Goal: Find specific page/section: Find specific page/section

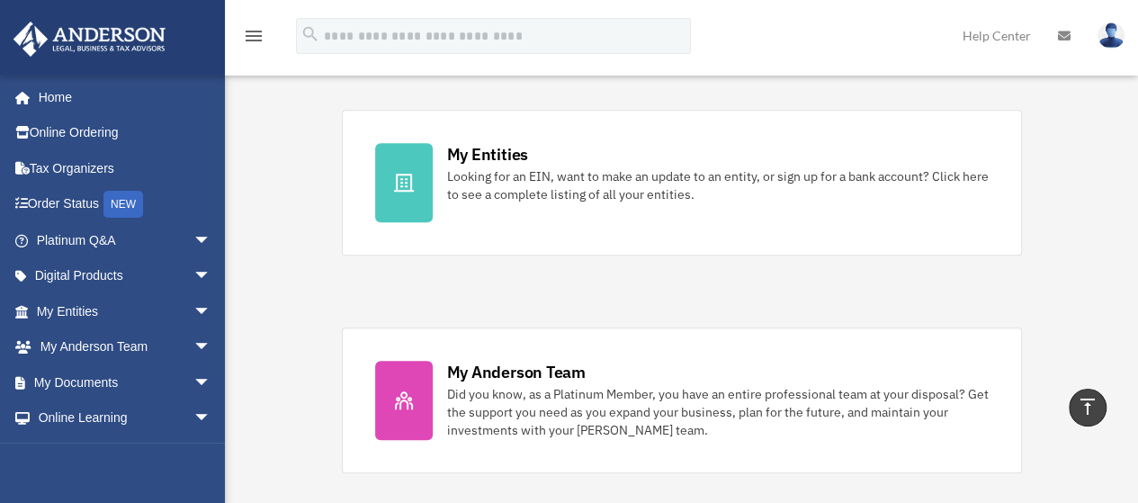
scroll to position [569, 0]
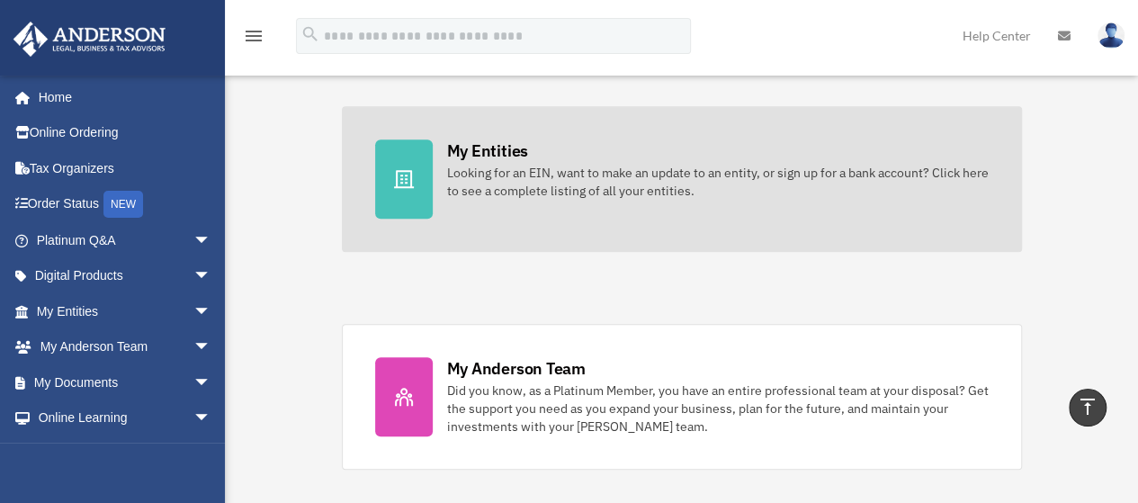
click at [451, 165] on div "Looking for an EIN, want to make an update to an entity, or sign up for a bank …" at bounding box center [718, 182] width 542 height 36
click at [468, 147] on div "My Entities" at bounding box center [487, 150] width 81 height 22
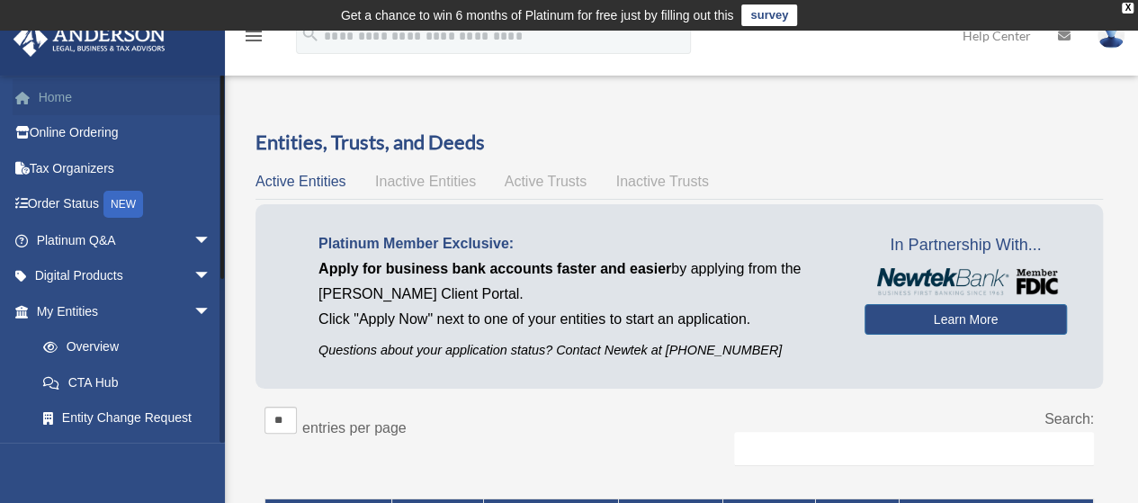
click at [75, 95] on link "Home" at bounding box center [126, 97] width 226 height 36
